Goal: Information Seeking & Learning: Check status

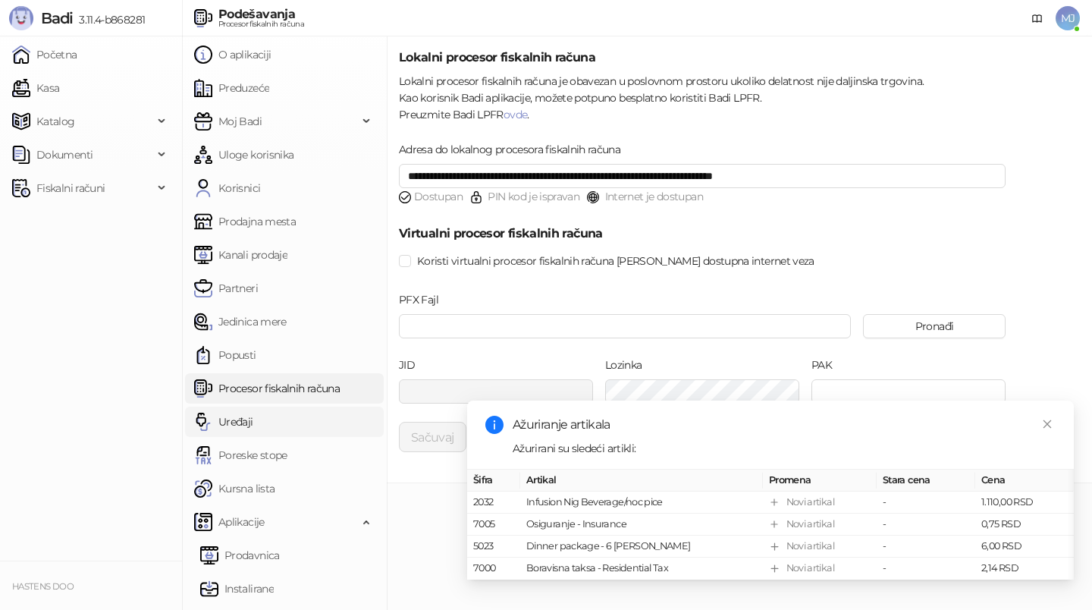
scroll to position [130, 0]
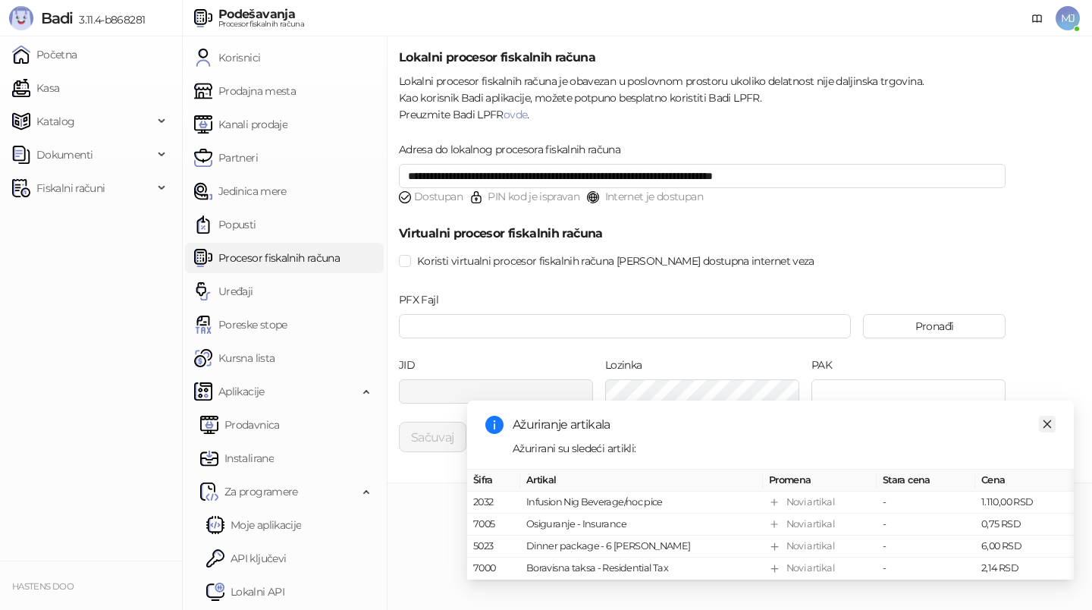
click at [1051, 419] on icon "close" at bounding box center [1047, 424] width 11 height 11
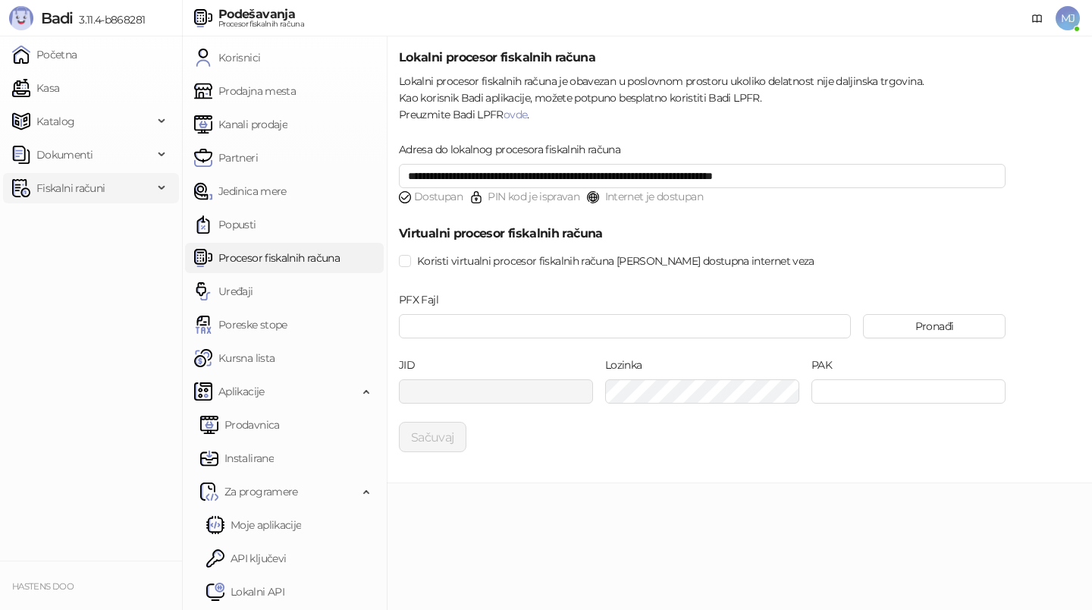
click at [63, 189] on span "Fiskalni računi" at bounding box center [70, 188] width 68 height 30
click at [93, 215] on link "Izdati računi" at bounding box center [59, 221] width 83 height 30
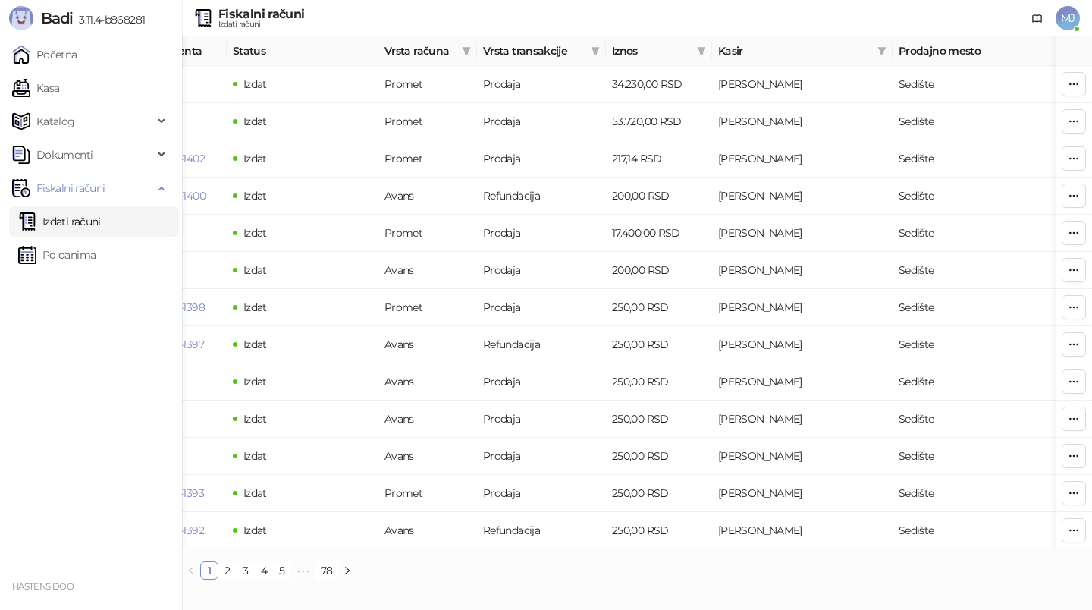
scroll to position [0, 440]
click at [699, 53] on icon "filter" at bounding box center [700, 51] width 8 height 8
click at [609, 80] on input at bounding box center [648, 80] width 106 height 17
type input "*****"
click at [679, 103] on button "U redu" at bounding box center [678, 110] width 45 height 18
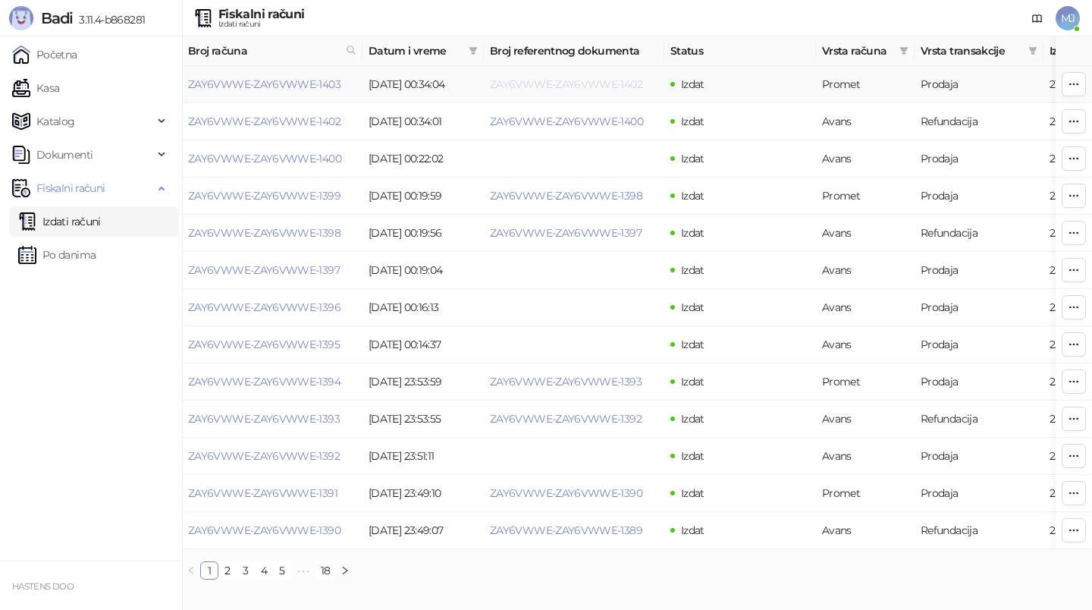
click at [569, 83] on link "ZAY6VWWE-ZAY6VWWE-1402" at bounding box center [566, 84] width 152 height 14
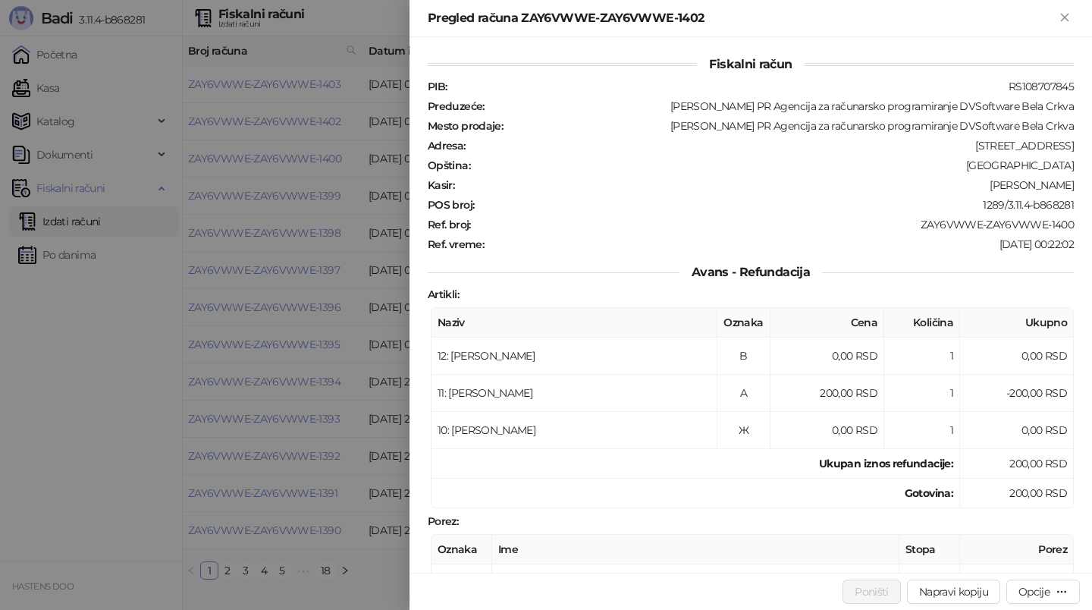
click at [400, 338] on div at bounding box center [546, 305] width 1092 height 610
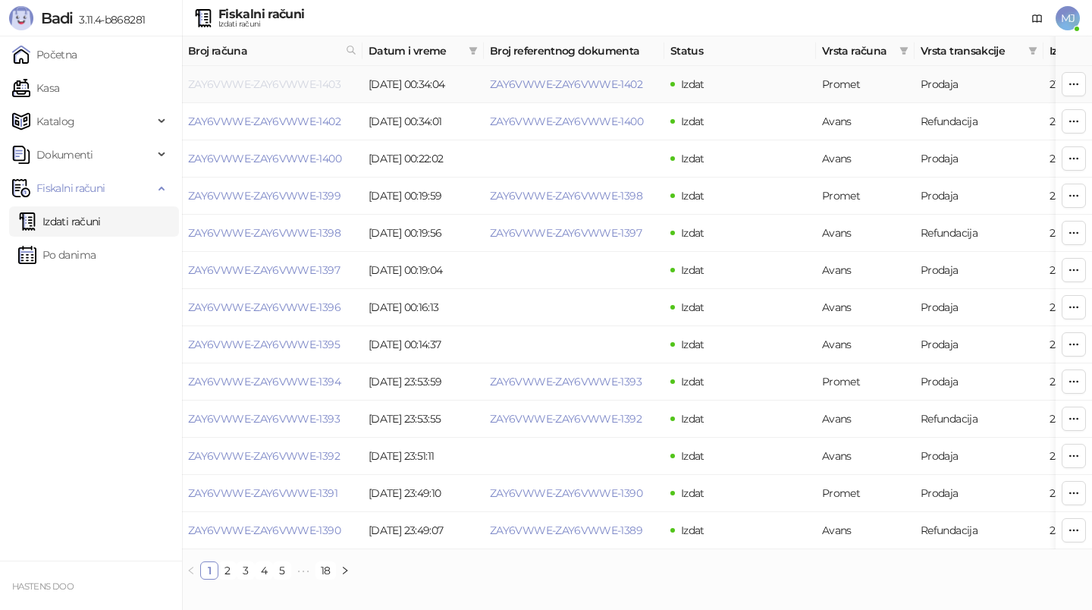
click at [301, 80] on link "ZAY6VWWE-ZAY6VWWE-1403" at bounding box center [264, 84] width 152 height 14
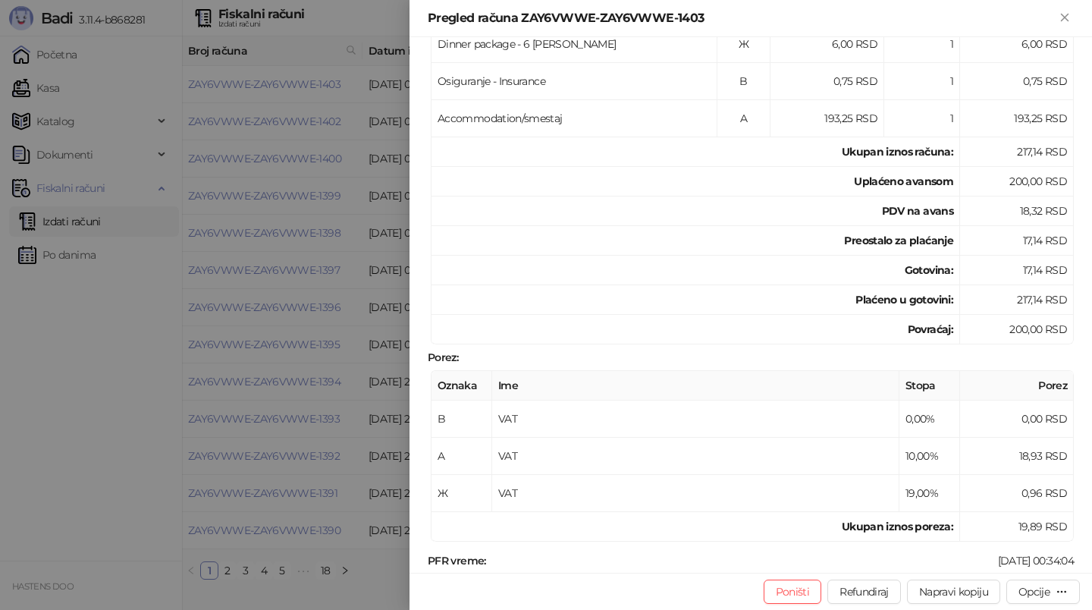
scroll to position [352, 0]
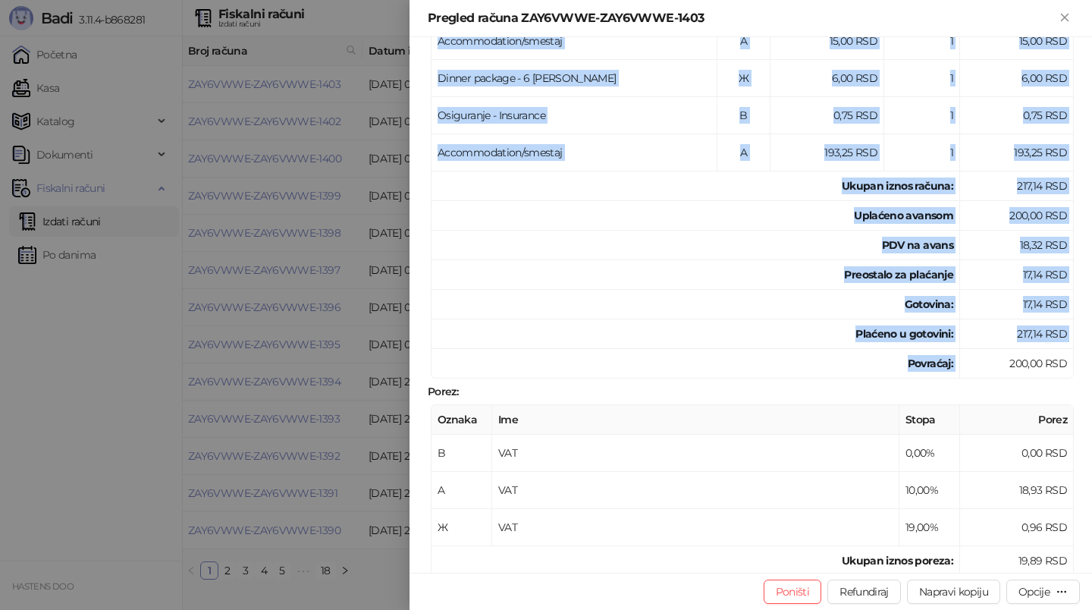
drag, startPoint x: 992, startPoint y: 352, endPoint x: 1073, endPoint y: 353, distance: 81.2
click at [1073, 353] on div "Fiskalni račun PIB : RS108707845 Preduzeće : [PERSON_NAME] PR Agencija za račun…" at bounding box center [751, 305] width 683 height 536
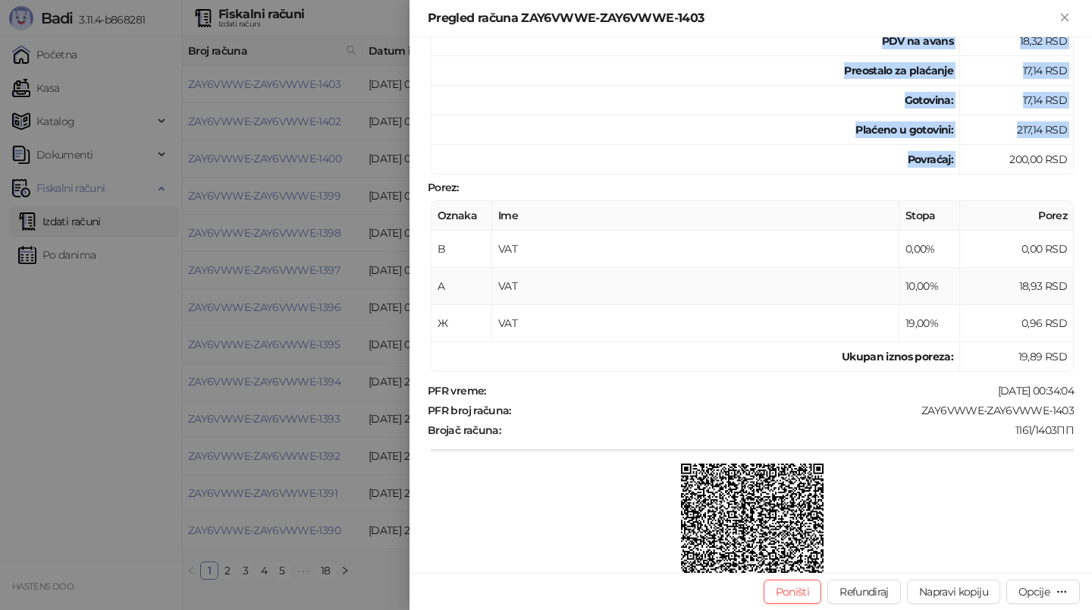
scroll to position [557, 0]
click at [766, 498] on img at bounding box center [752, 534] width 143 height 143
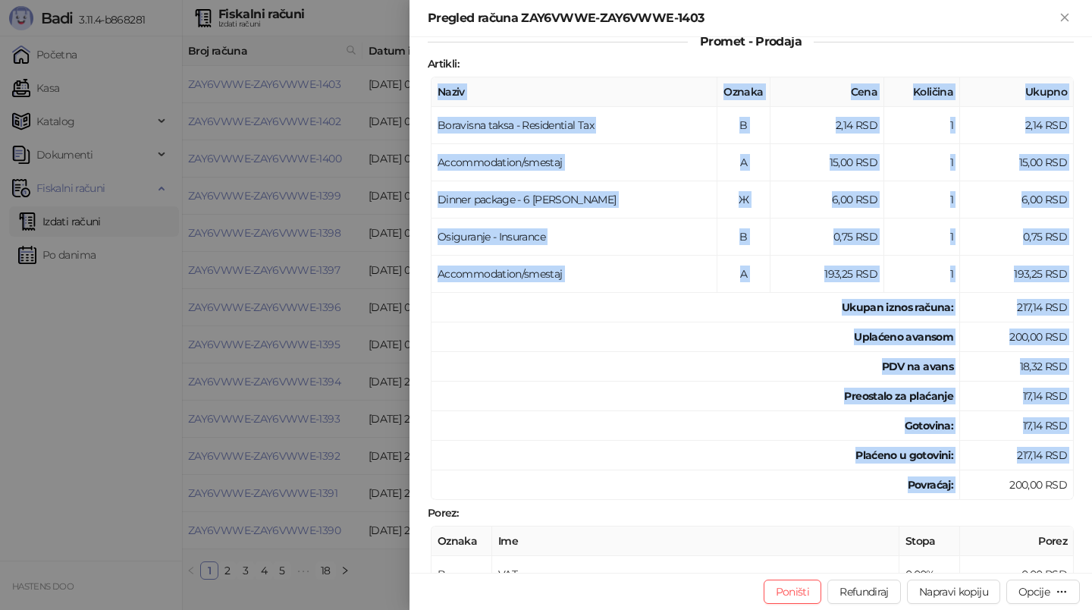
scroll to position [232, 0]
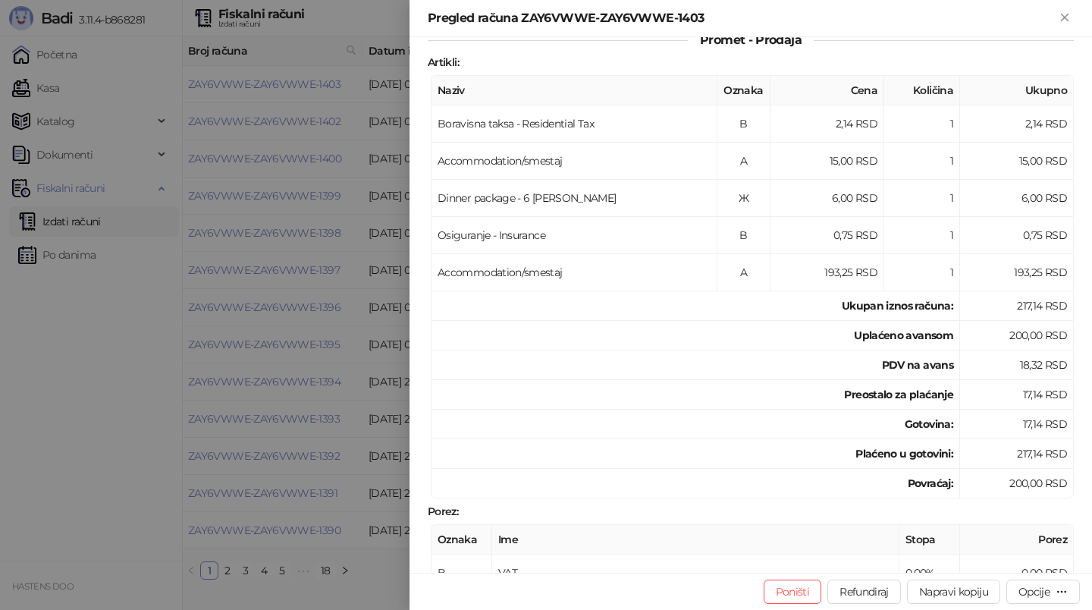
click at [304, 281] on div at bounding box center [546, 305] width 1092 height 610
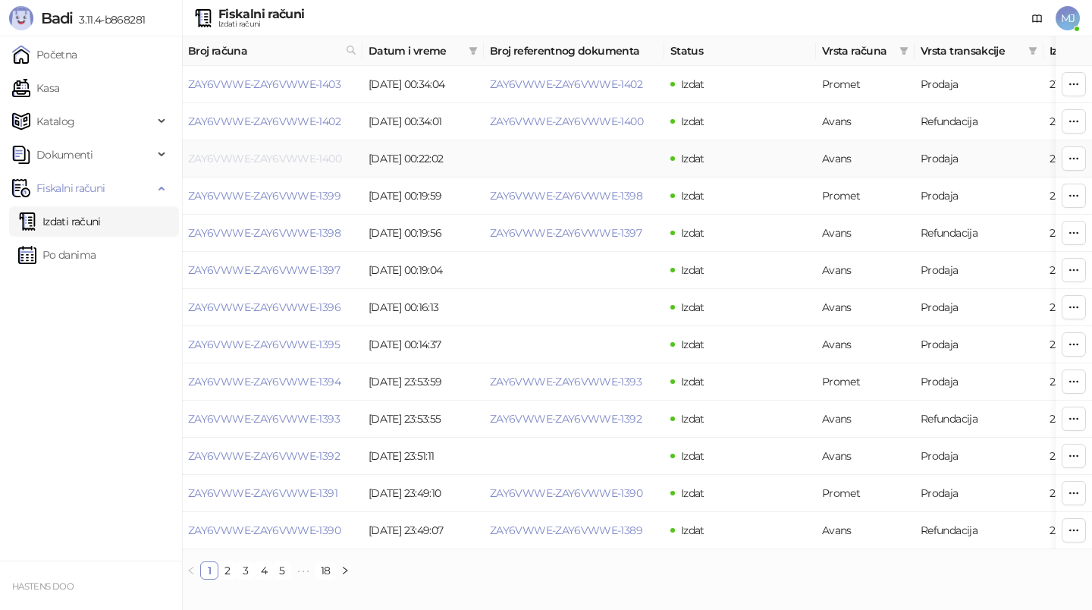
click at [300, 156] on link "ZAY6VWWE-ZAY6VWWE-1400" at bounding box center [264, 159] width 153 height 14
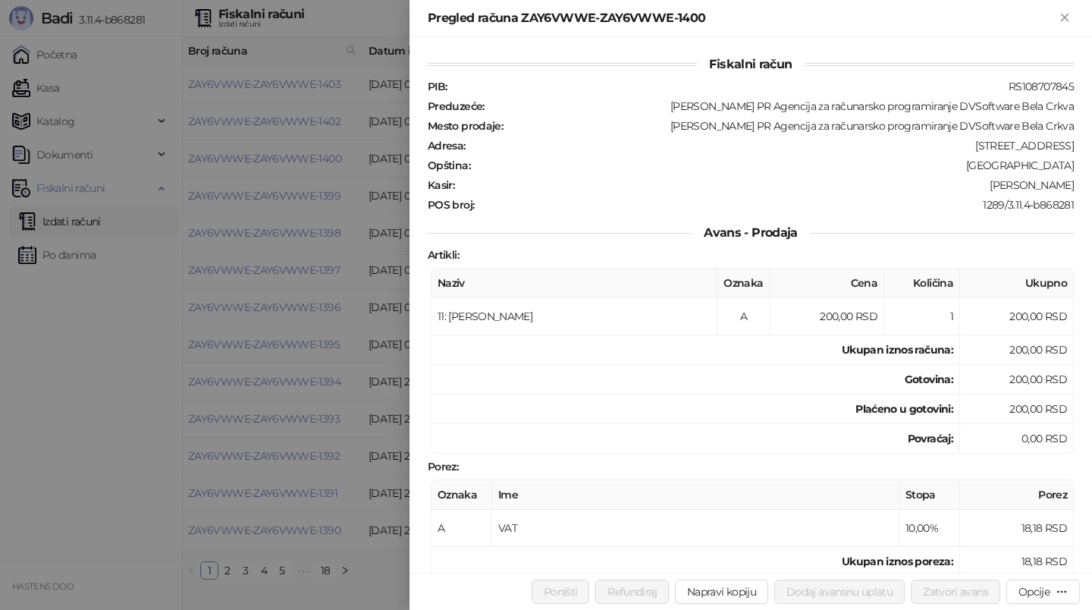
click at [202, 405] on div at bounding box center [546, 305] width 1092 height 610
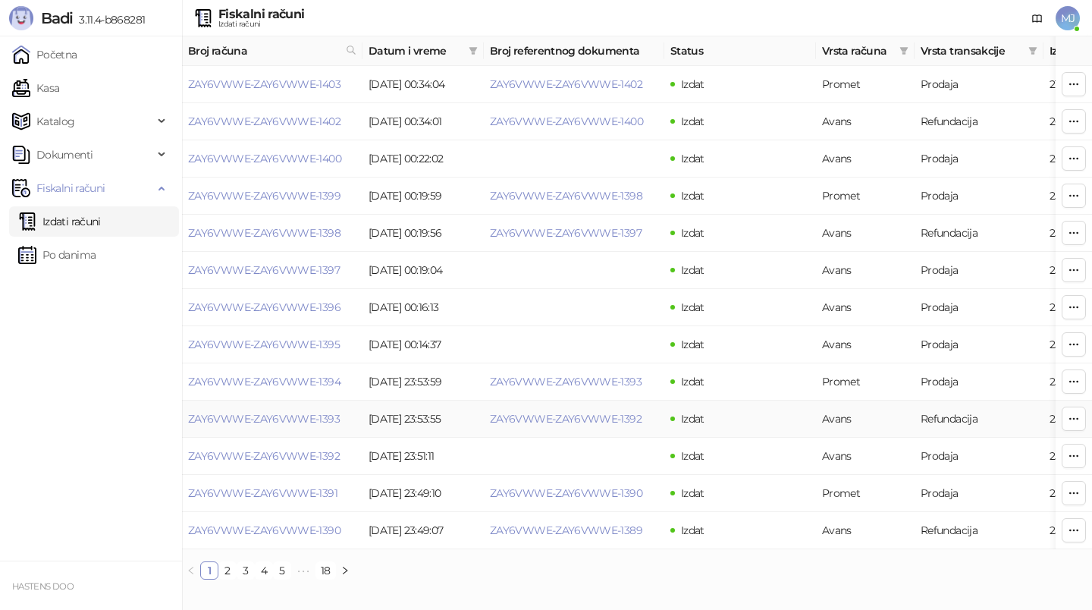
click at [222, 402] on td "ZAY6VWWE-ZAY6VWWE-1393" at bounding box center [272, 419] width 181 height 37
click at [311, 200] on link "ZAY6VWWE-ZAY6VWWE-1399" at bounding box center [264, 196] width 152 height 14
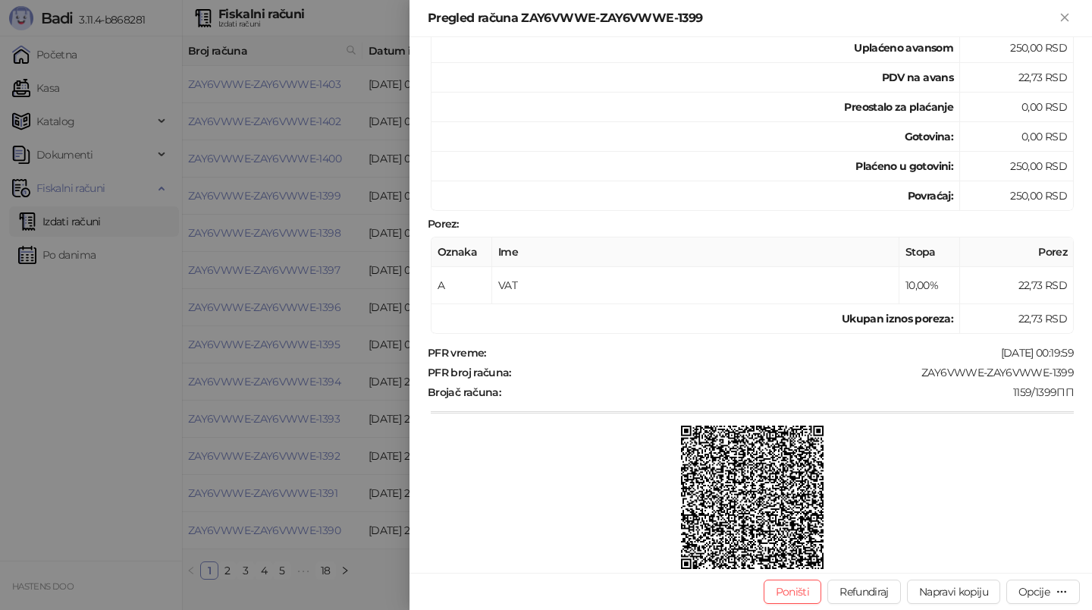
scroll to position [372, 0]
click at [768, 487] on img at bounding box center [752, 496] width 143 height 143
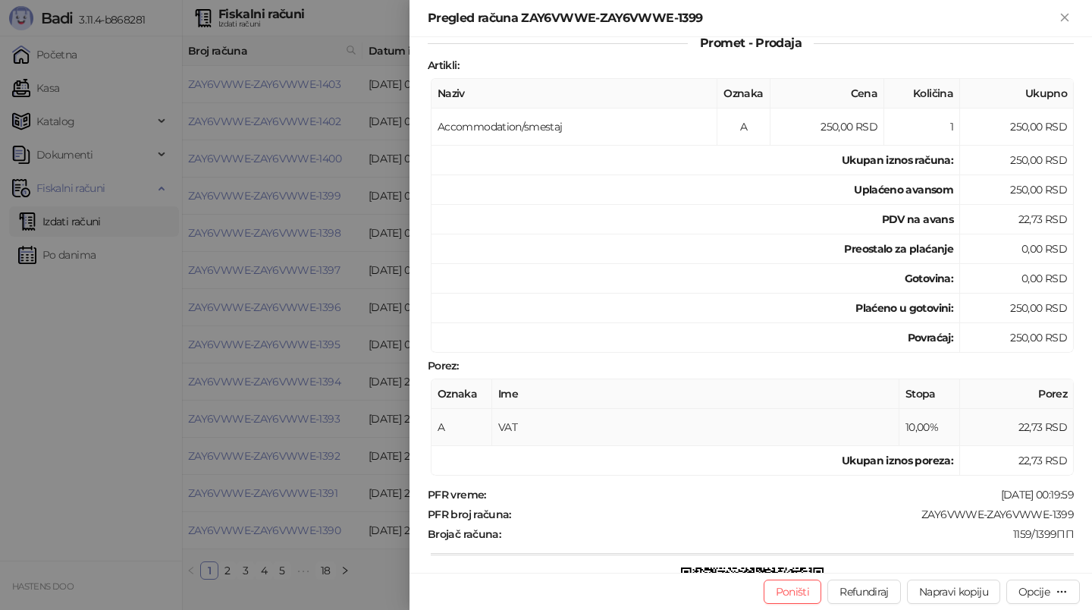
scroll to position [169, 0]
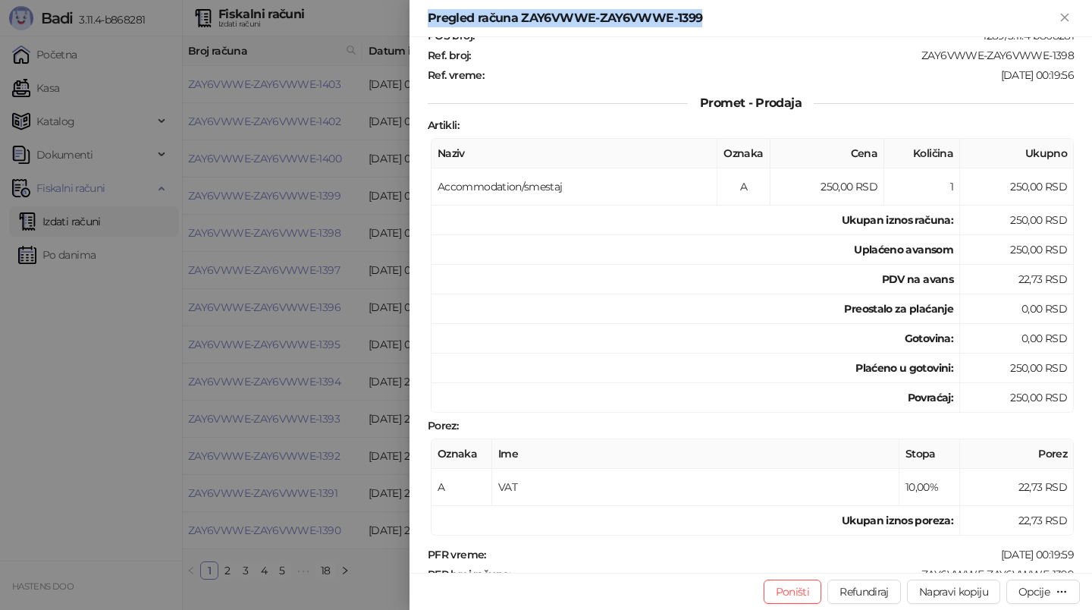
drag, startPoint x: 710, startPoint y: 16, endPoint x: 423, endPoint y: 19, distance: 287.5
click at [423, 19] on div "Pregled računa ZAY6VWWE-ZAY6VWWE-1399" at bounding box center [751, 18] width 683 height 37
click at [579, 17] on div "Pregled računa ZAY6VWWE-ZAY6VWWE-1399" at bounding box center [742, 18] width 628 height 18
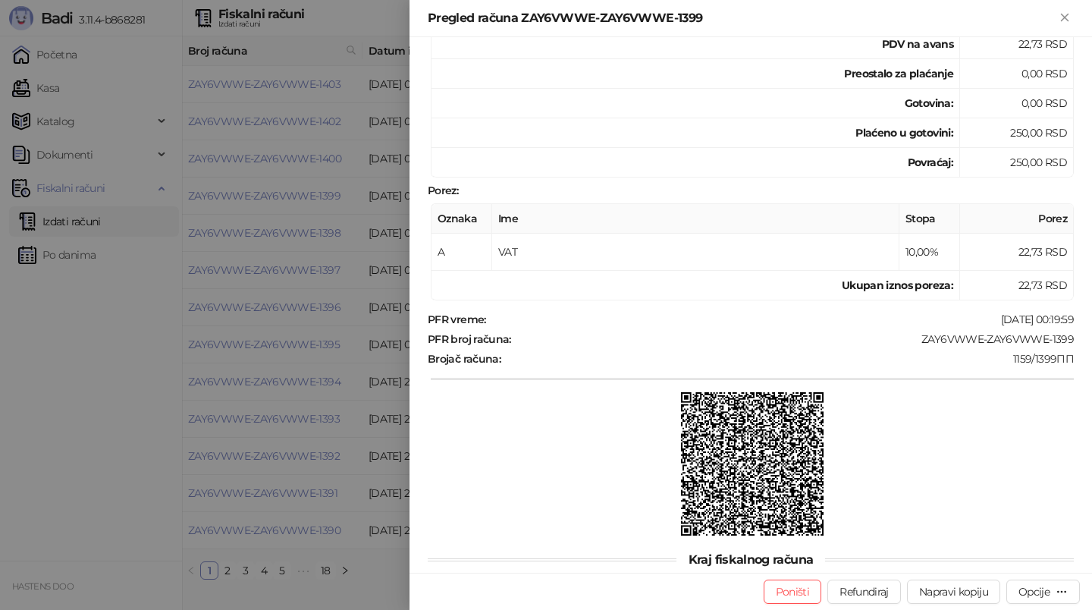
scroll to position [426, 0]
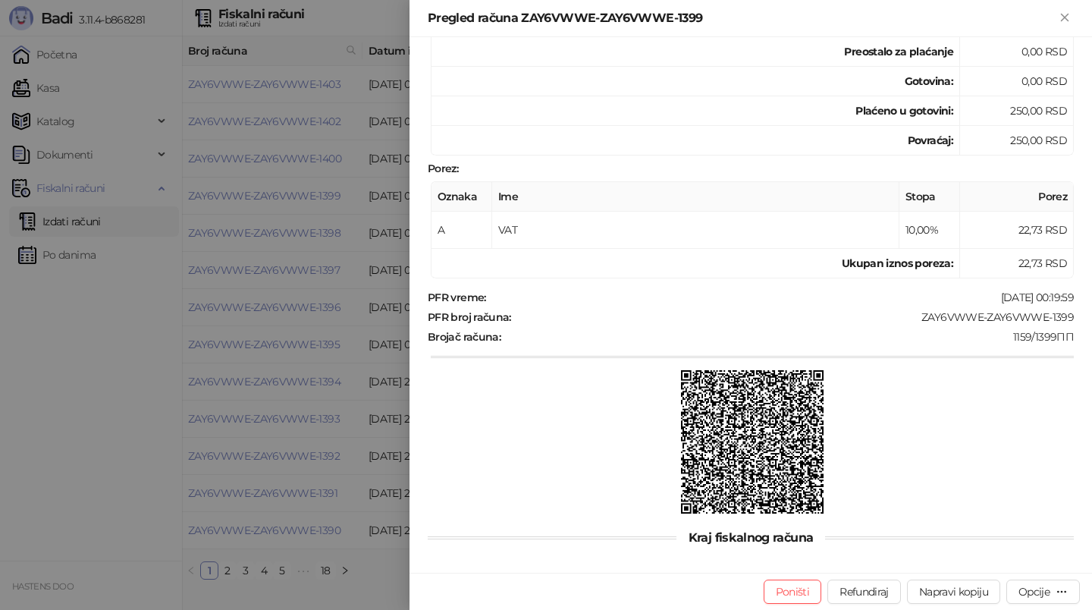
click at [222, 470] on div at bounding box center [546, 305] width 1092 height 610
